Goal: Information Seeking & Learning: Learn about a topic

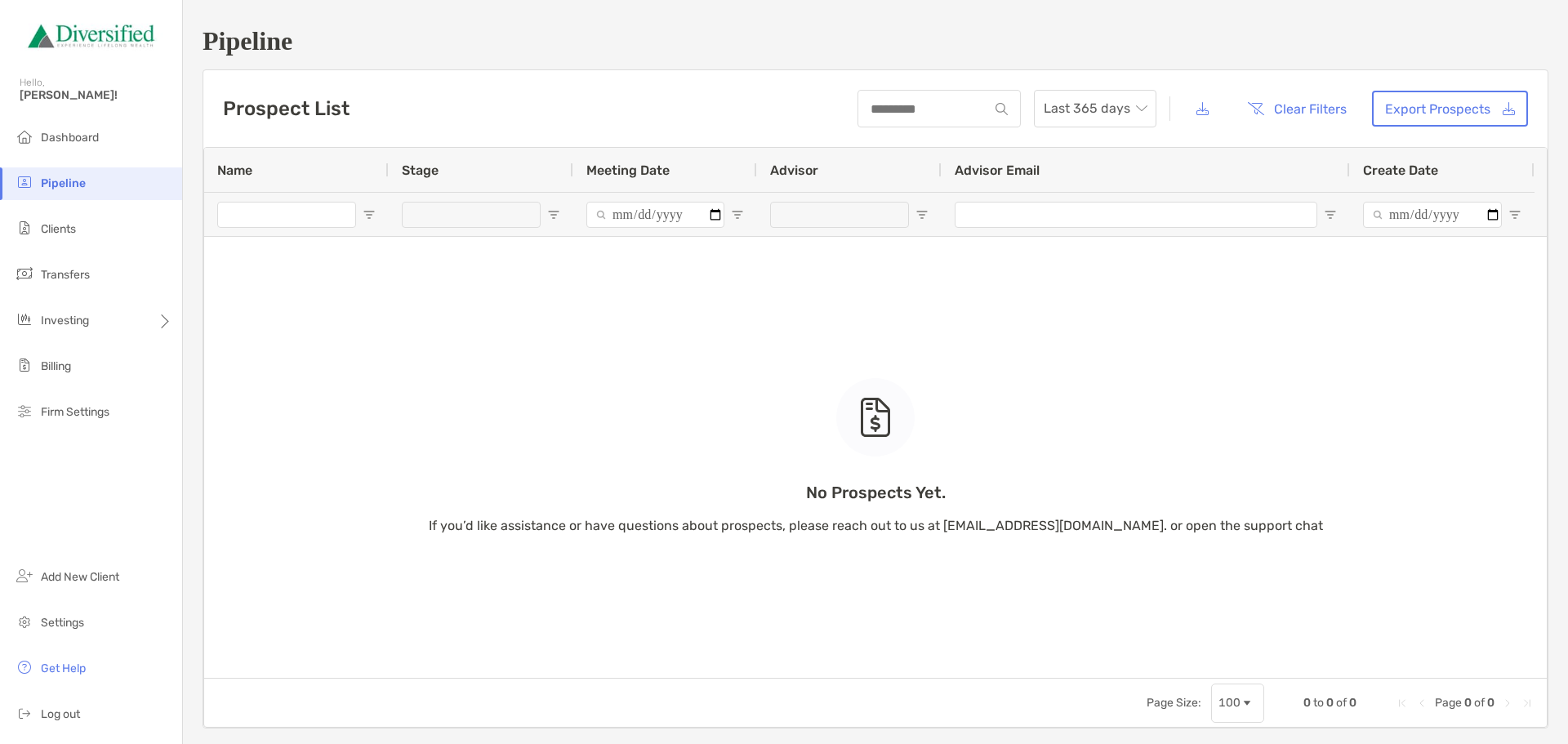
click at [103, 148] on li "Dashboard" at bounding box center [91, 138] width 182 height 32
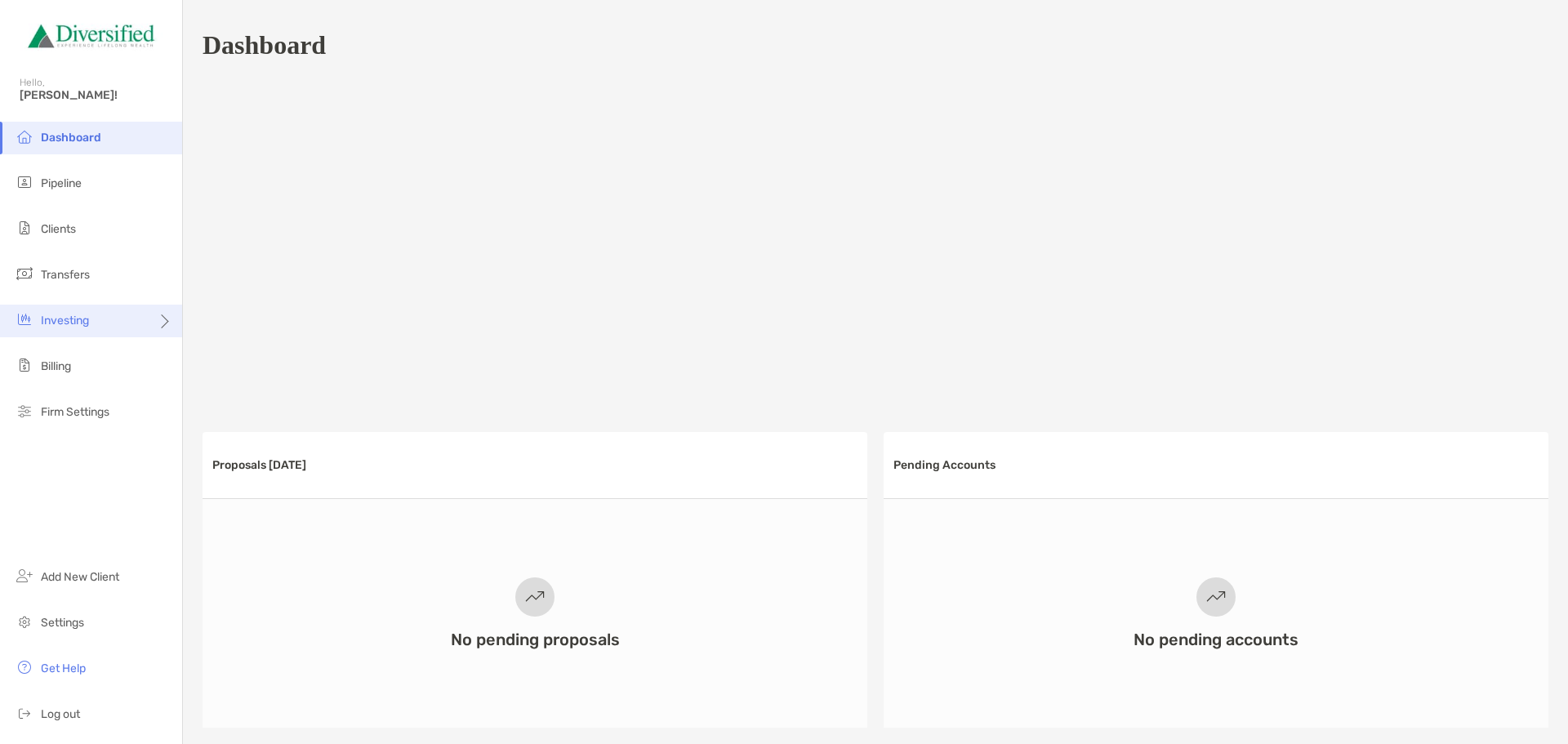
click at [110, 314] on div "Investing" at bounding box center [91, 320] width 182 height 32
click at [235, 323] on span "Portfolios" at bounding box center [222, 321] width 50 height 14
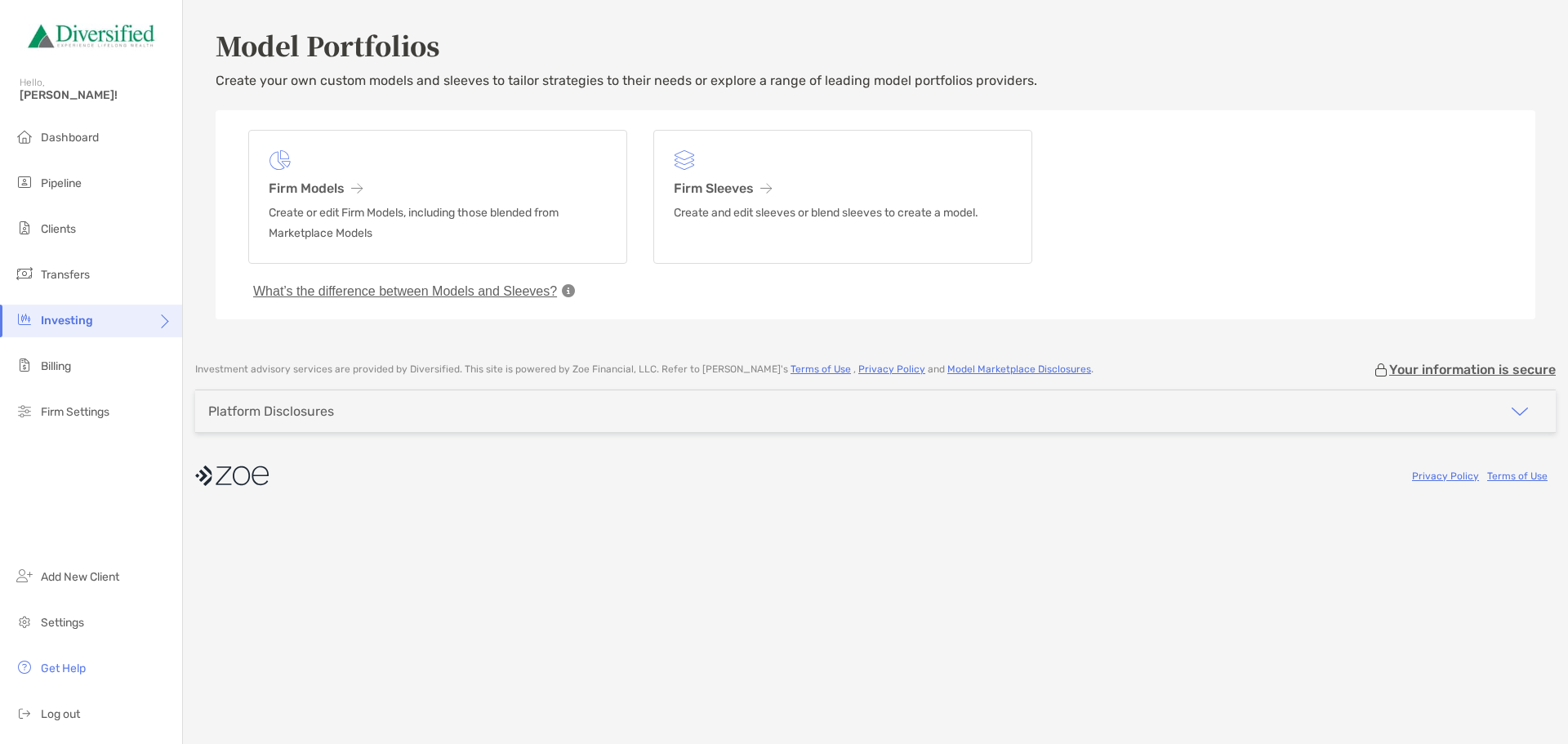
click at [560, 290] on button "What’s the difference between Models and Sleeves?" at bounding box center [406, 291] width 314 height 17
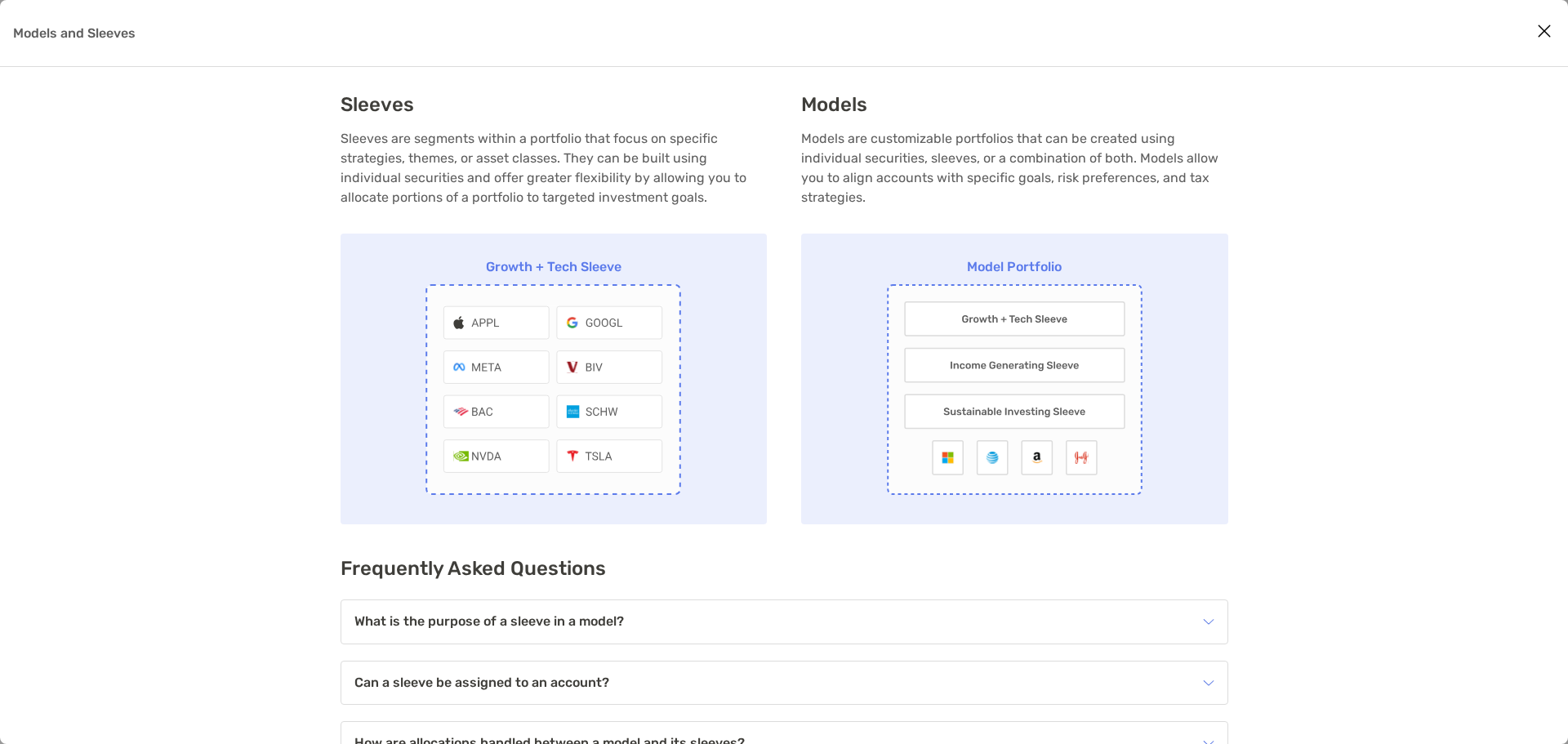
scroll to position [170, 0]
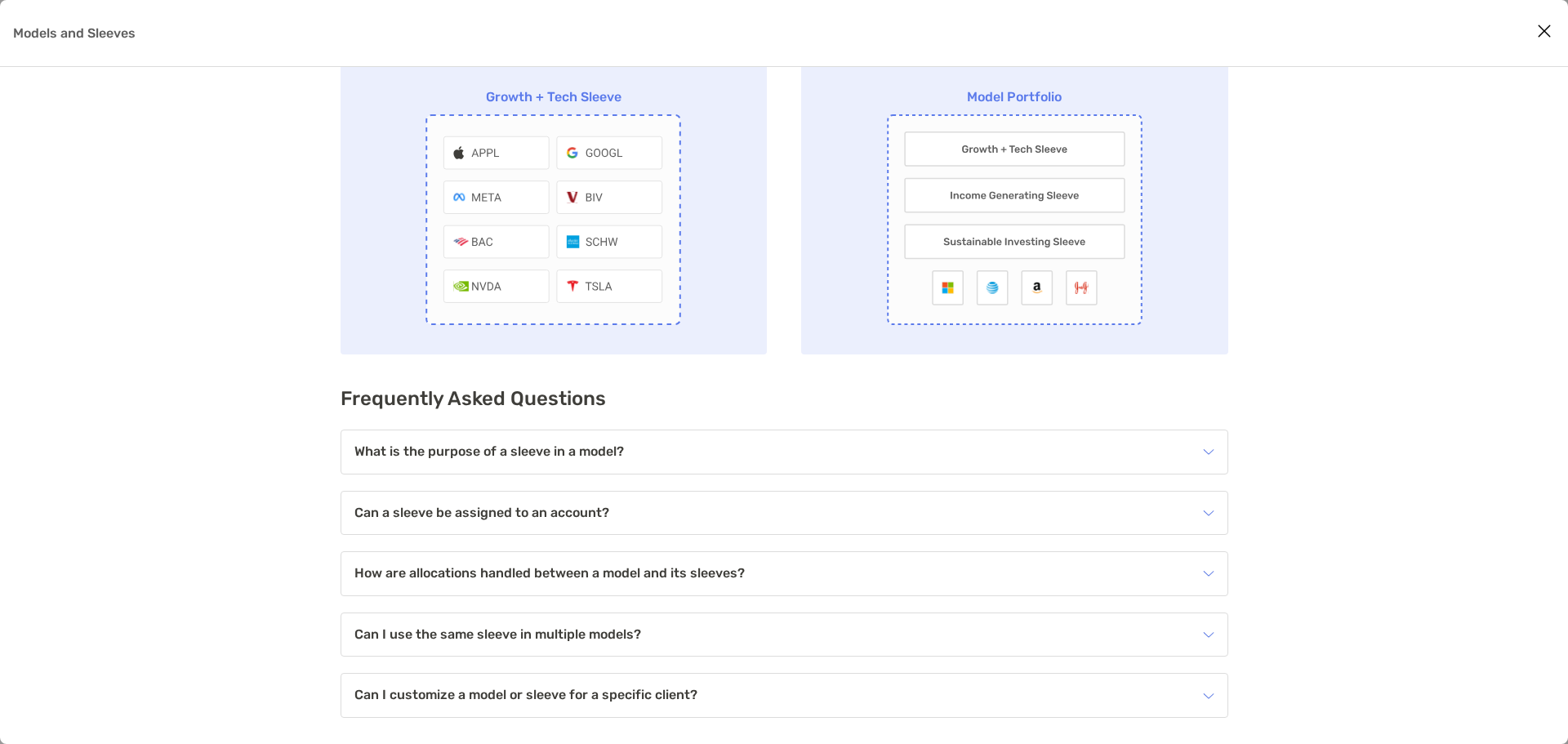
click at [776, 445] on div "What is the purpose of a sleeve in a model?" at bounding box center [774, 452] width 839 height 24
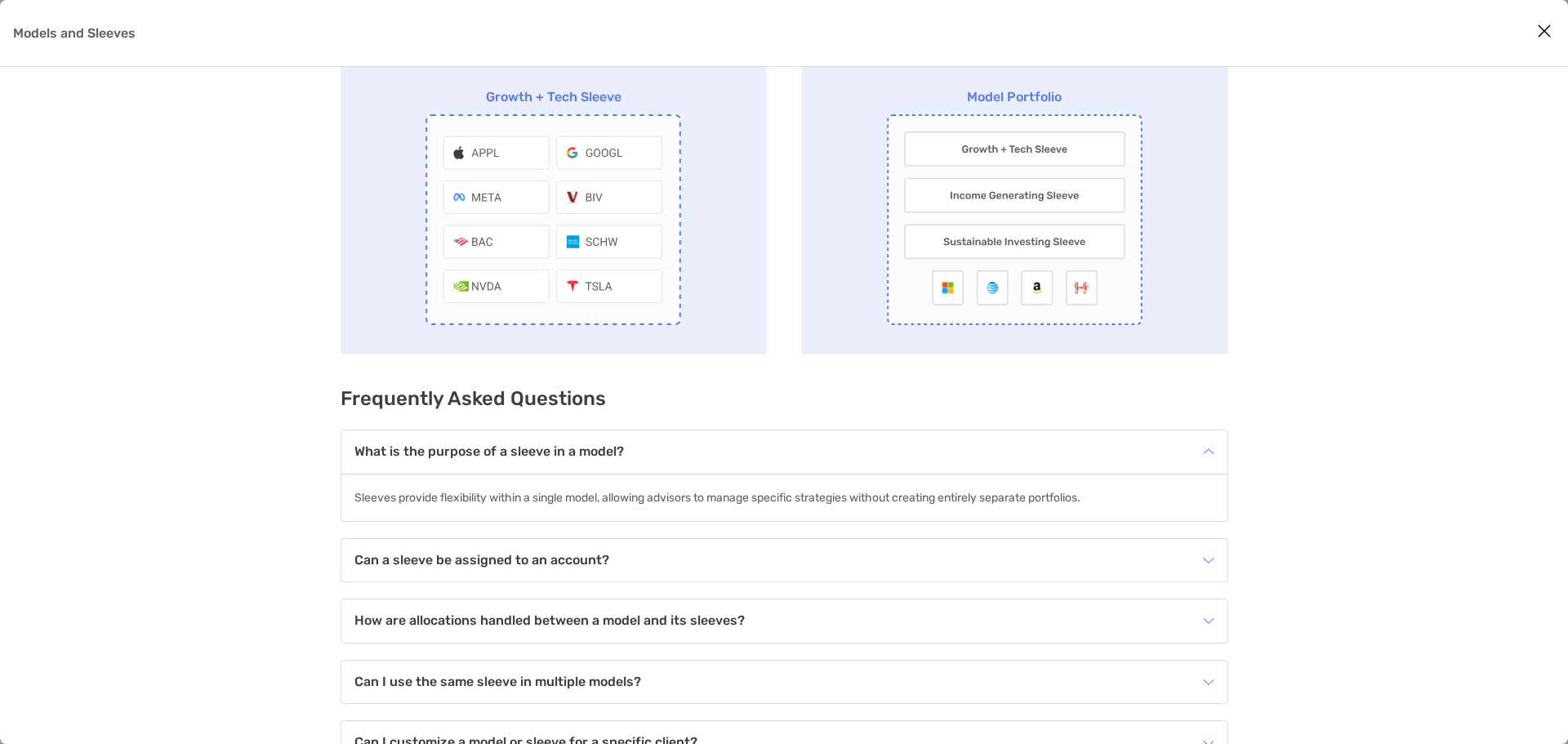
click at [776, 445] on div "What is the purpose of a sleeve in a model?" at bounding box center [774, 452] width 839 height 24
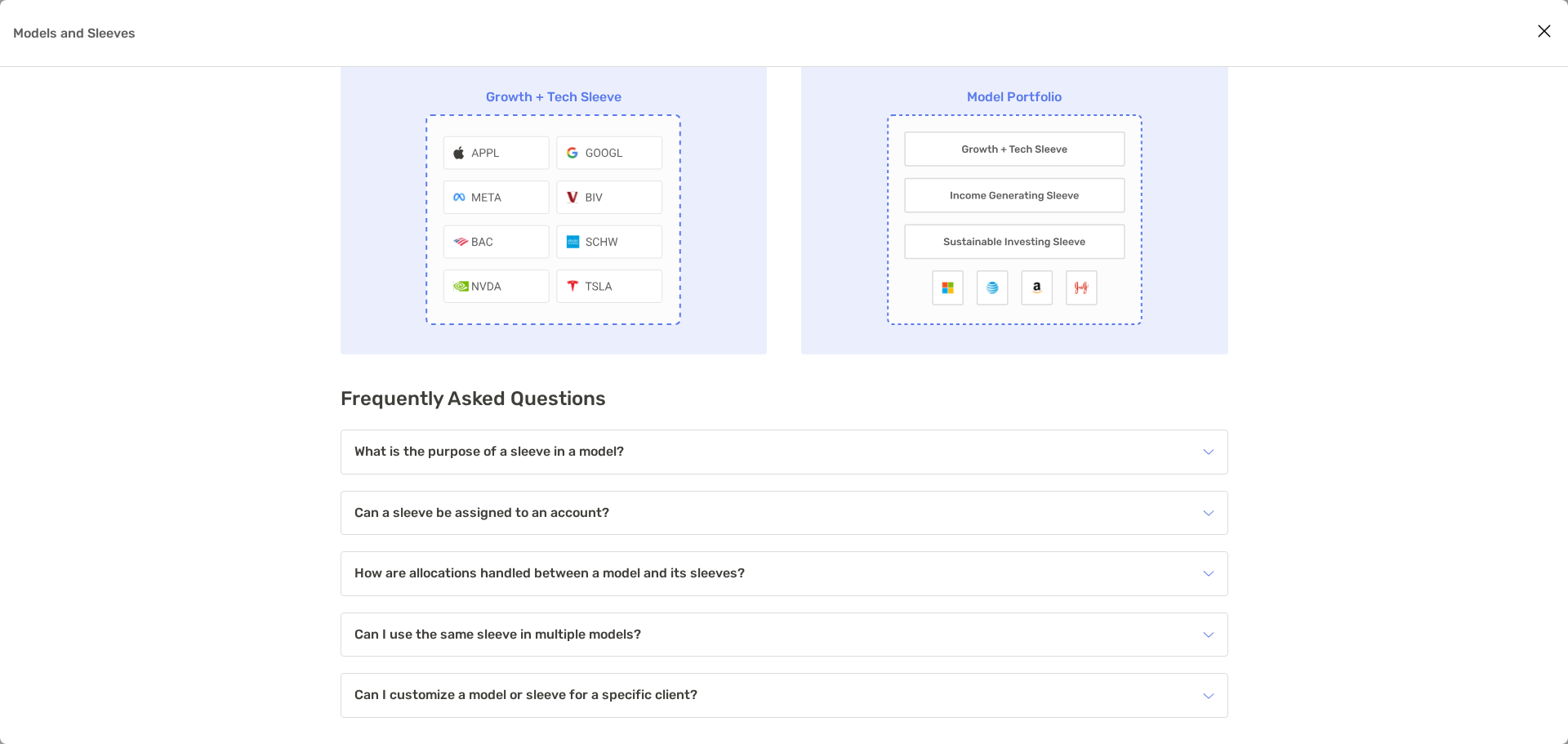
click at [706, 503] on div "Can a sleeve be assigned to an account?" at bounding box center [774, 513] width 839 height 24
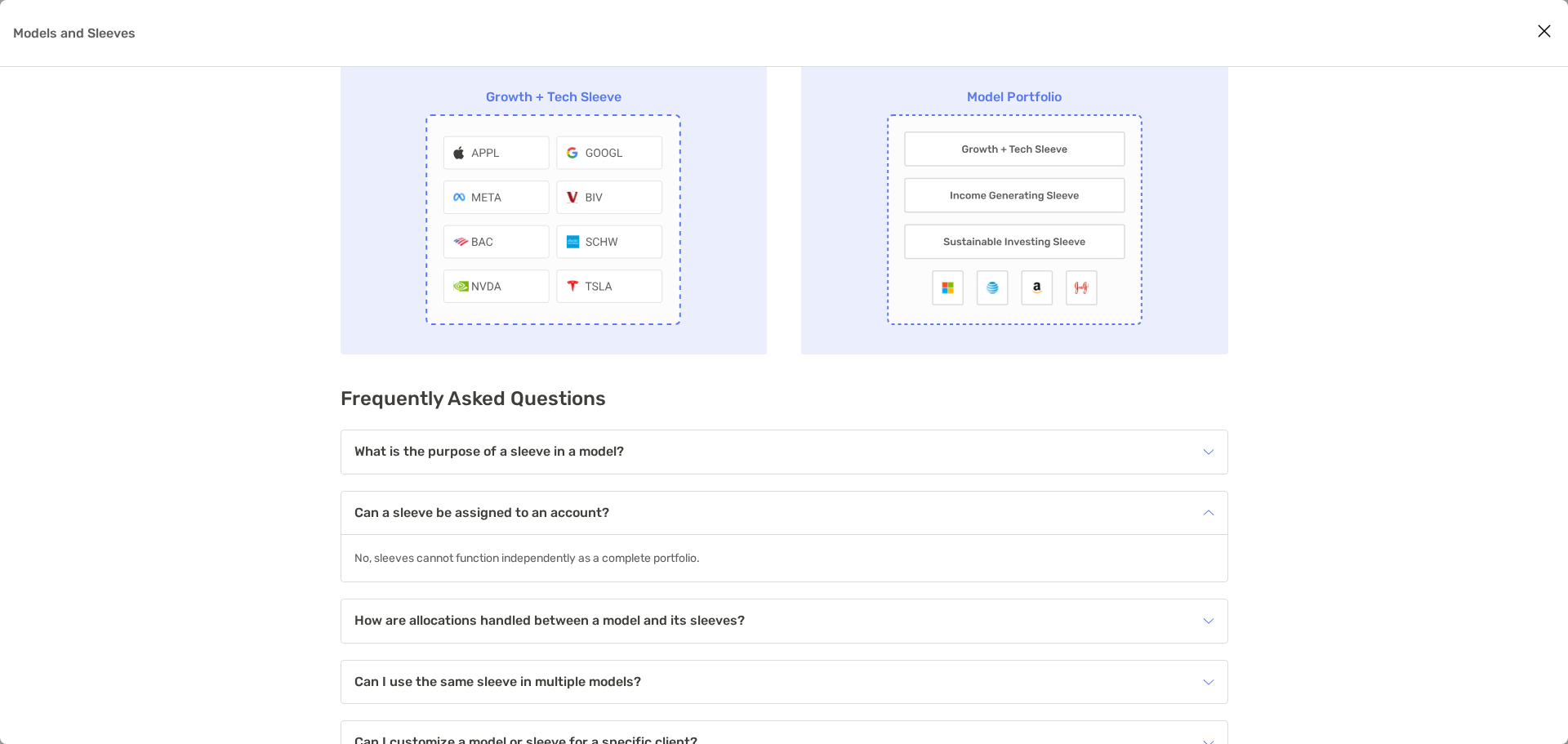
click at [706, 503] on div "Can a sleeve be assigned to an account?" at bounding box center [774, 513] width 839 height 24
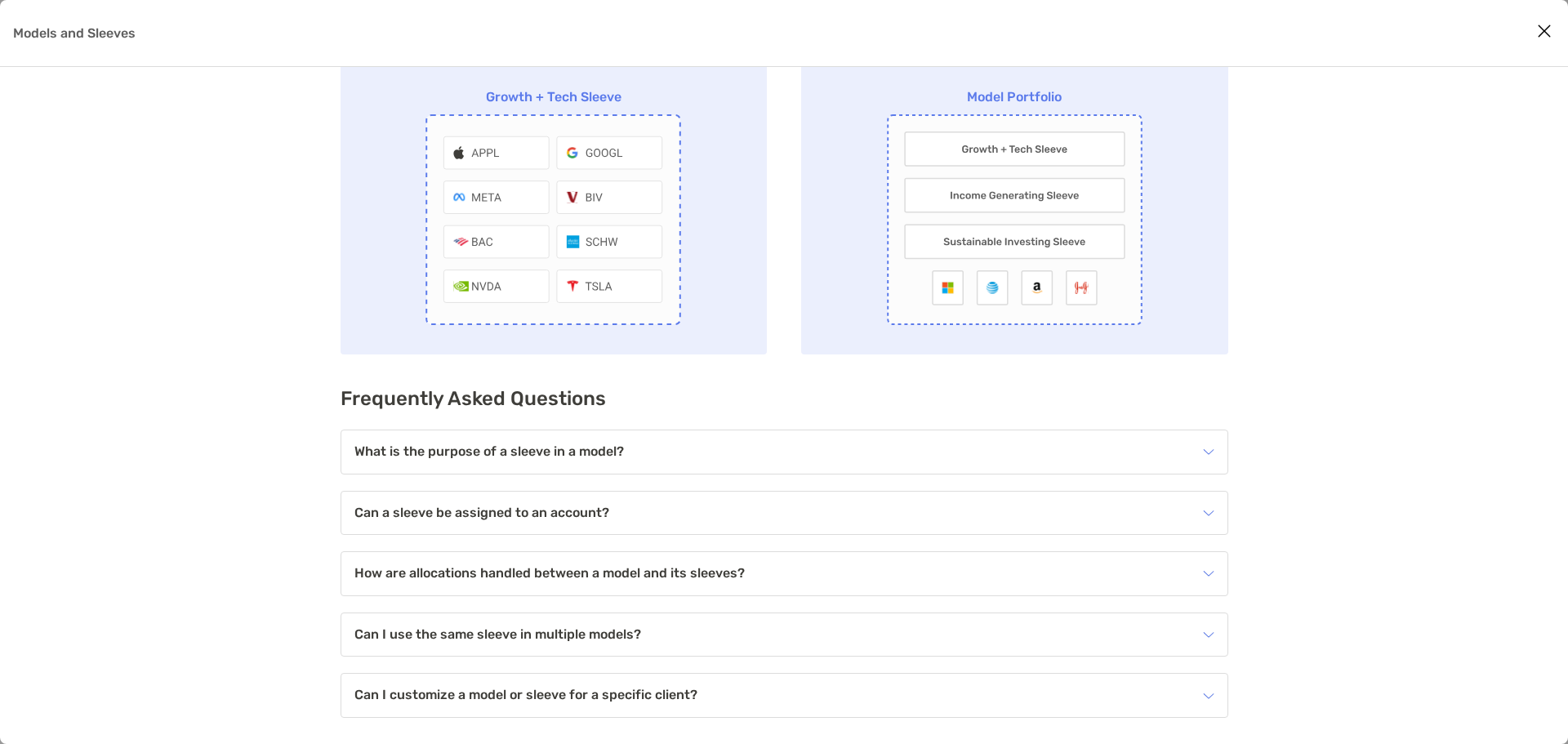
click at [609, 569] on h4 "How are allocations handled between a model and its sleeves?" at bounding box center [549, 574] width 391 height 14
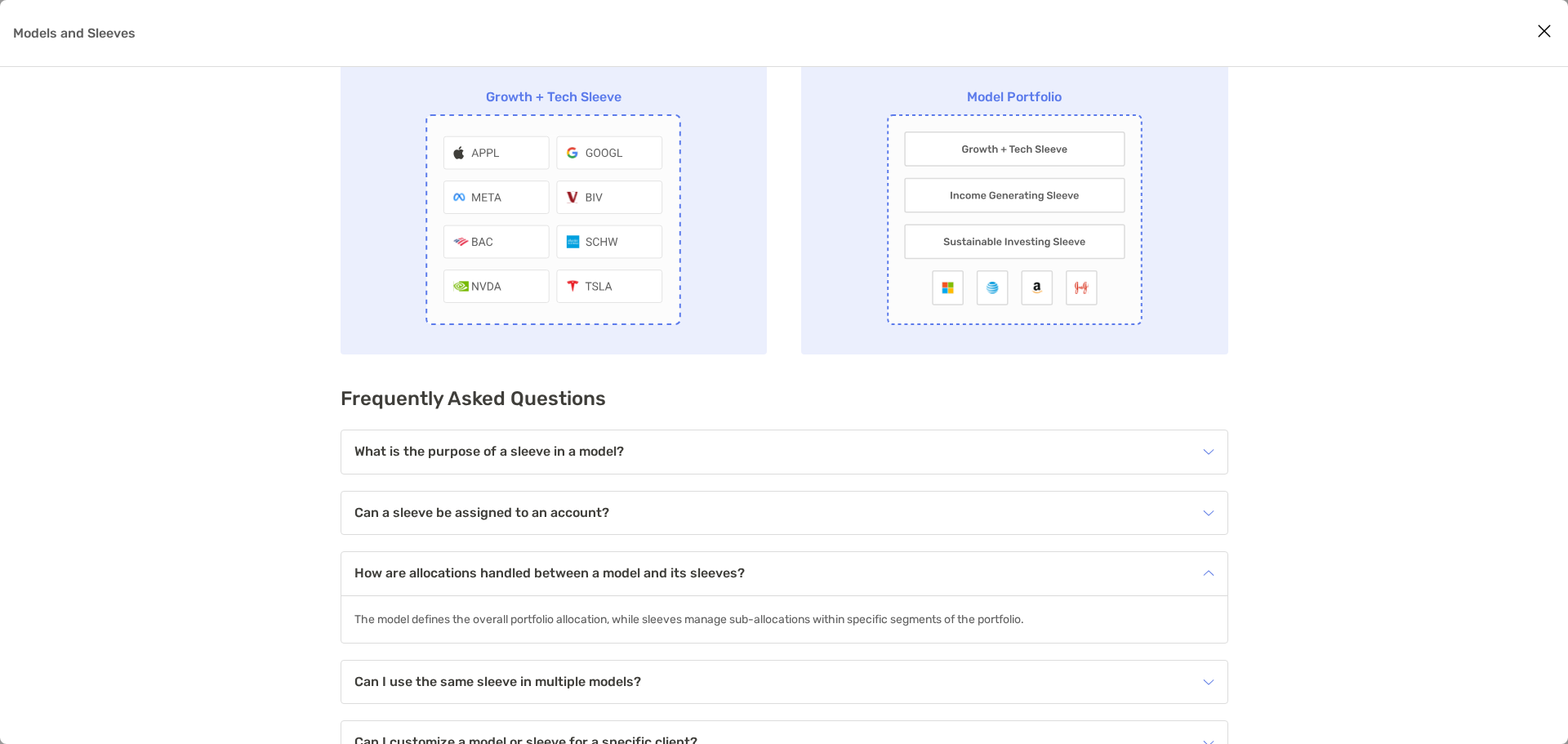
scroll to position [0, 0]
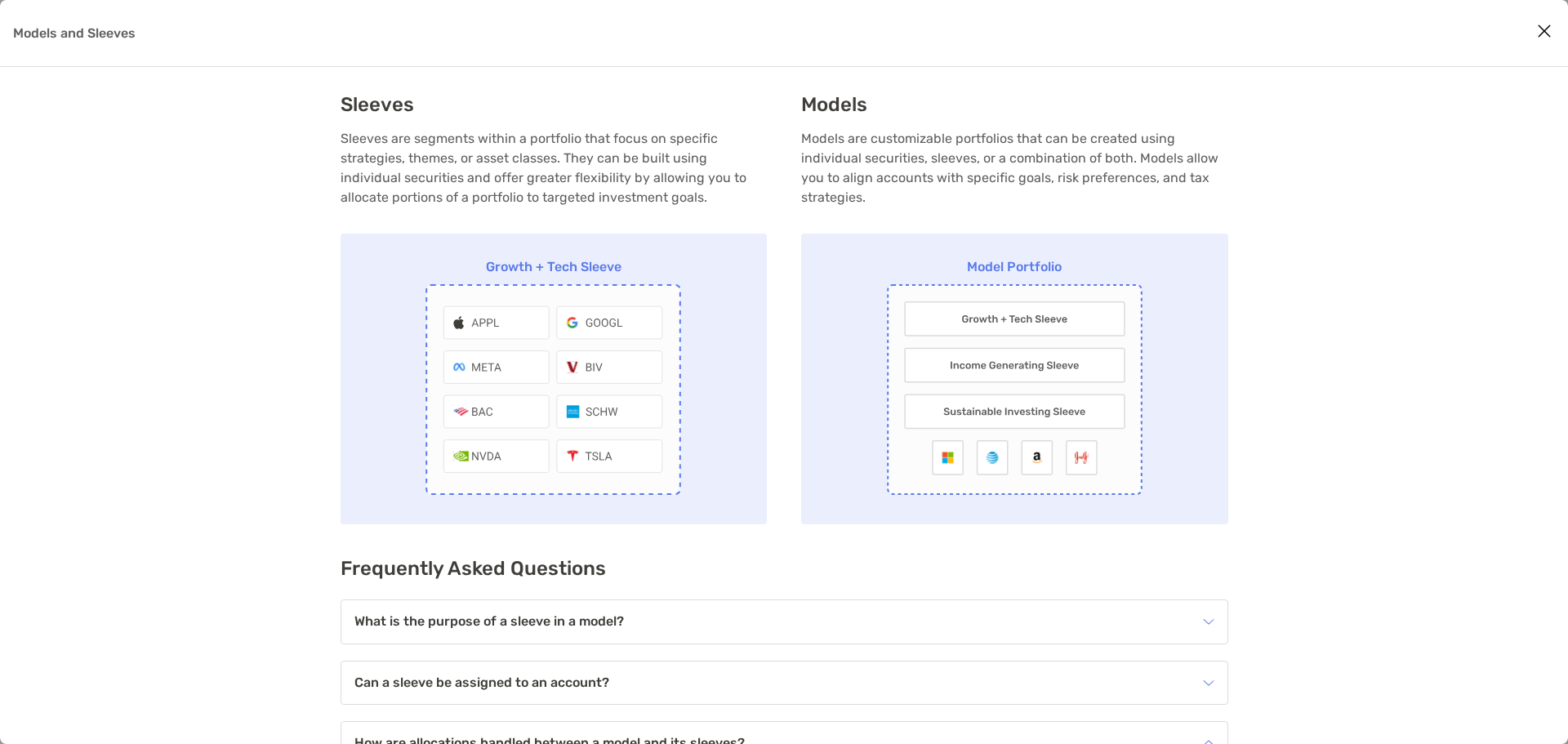
click at [1539, 32] on icon "Close modal" at bounding box center [1544, 31] width 15 height 19
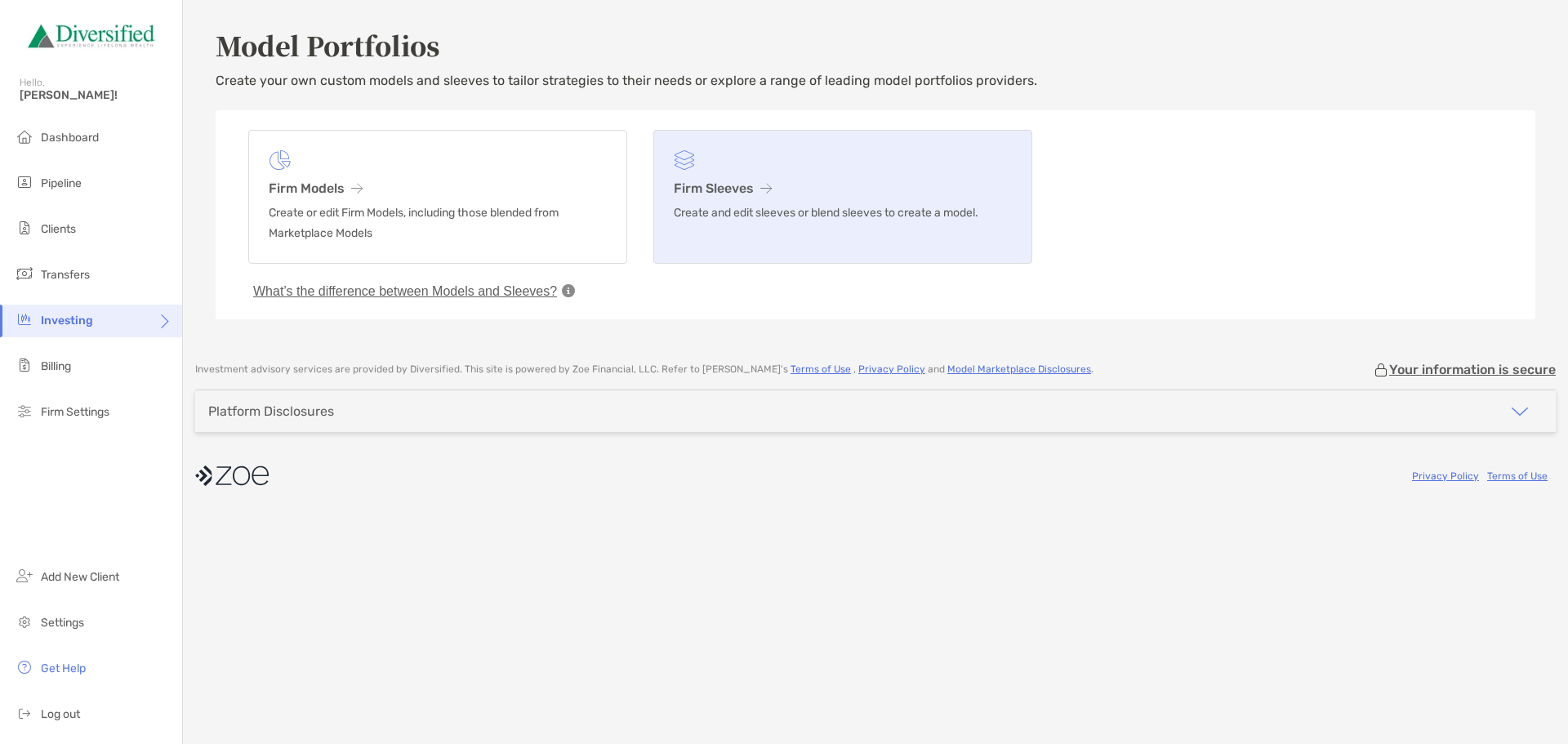
click at [747, 187] on h3 "Firm Sleeves" at bounding box center [843, 188] width 338 height 16
